Goal: Book appointment/travel/reservation

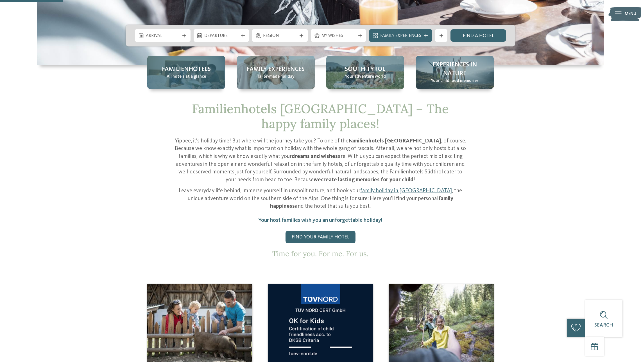
click at [198, 73] on span "Familienhotels" at bounding box center [186, 69] width 49 height 9
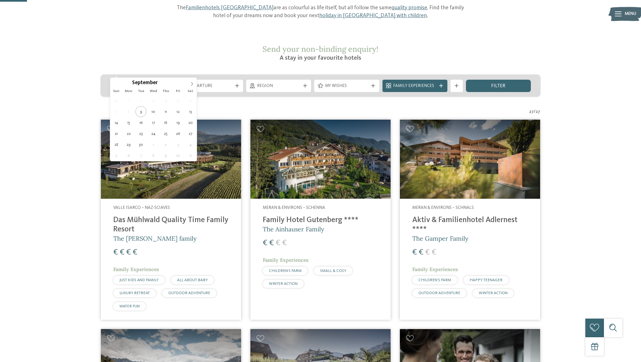
click at [122, 80] on div "Arrival" at bounding box center [142, 86] width 65 height 12
click at [193, 82] on icon at bounding box center [192, 84] width 4 height 4
click at [192, 82] on icon at bounding box center [192, 84] width 4 height 4
type input "****"
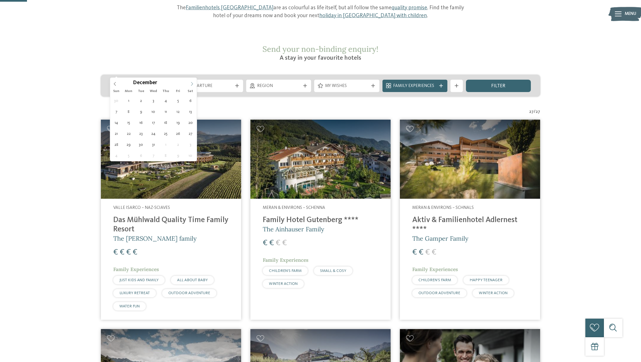
click at [192, 82] on icon at bounding box center [192, 84] width 4 height 4
click at [191, 84] on icon at bounding box center [192, 84] width 4 height 4
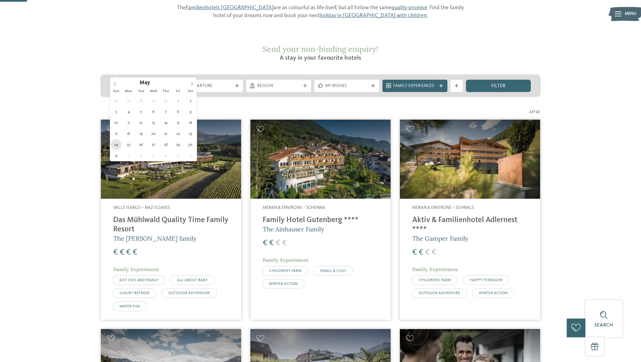
type div "[DATE]"
type input "****"
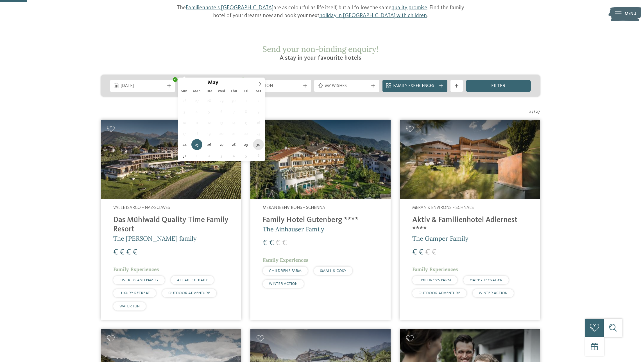
type div "[DATE]"
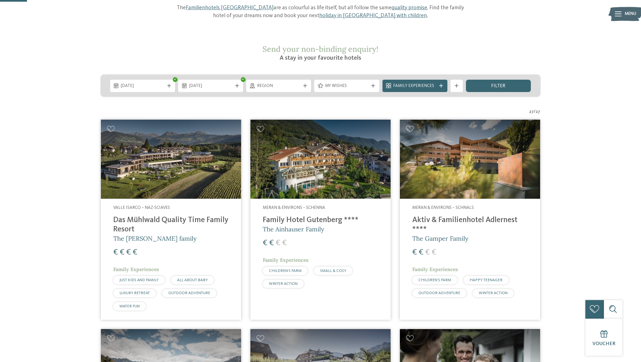
click at [497, 83] on span "filter" at bounding box center [498, 85] width 14 height 5
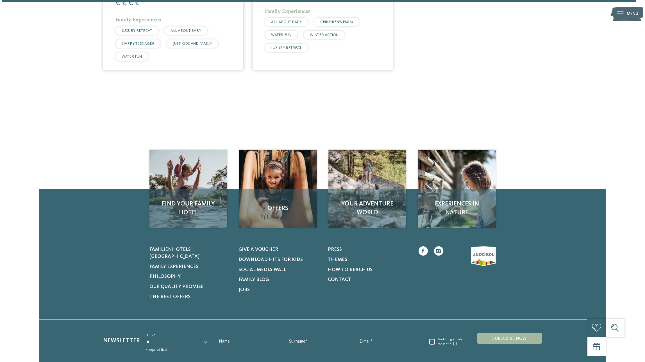
scroll to position [284, 0]
